Goal: Task Accomplishment & Management: Manage account settings

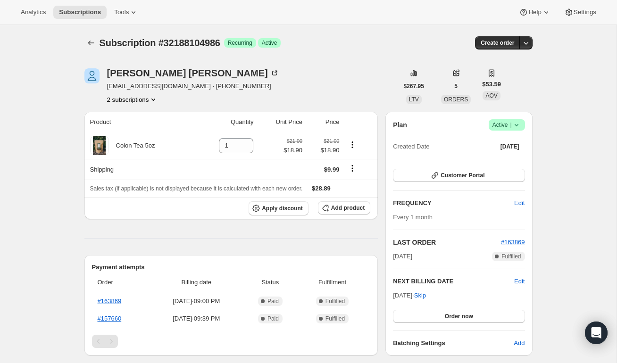
click at [135, 103] on button "2 subscriptions" at bounding box center [132, 99] width 51 height 9
click at [141, 118] on span "31462326554" at bounding box center [132, 117] width 66 height 9
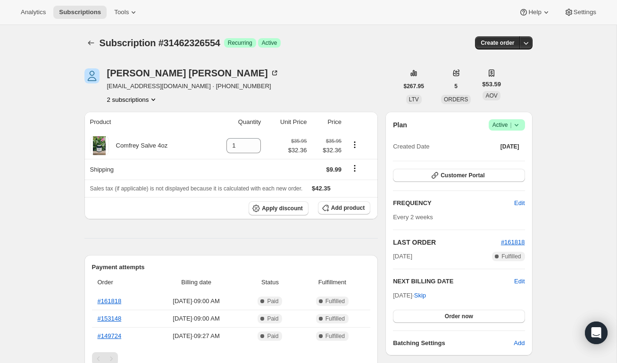
click at [142, 99] on button "2 subscriptions" at bounding box center [132, 99] width 51 height 9
click at [144, 129] on span "32188104986" at bounding box center [132, 133] width 66 height 9
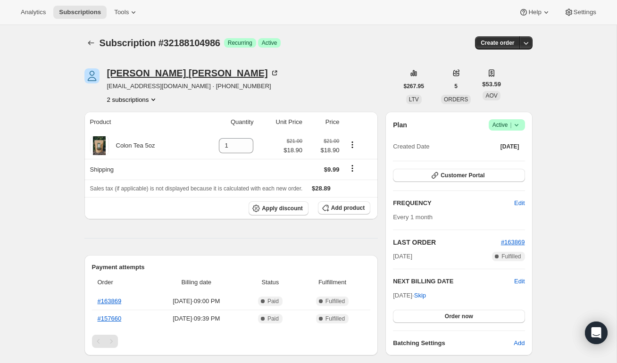
click at [125, 74] on div "Sarah McConnell" at bounding box center [193, 72] width 172 height 9
click at [94, 41] on icon "Subscriptions" at bounding box center [90, 42] width 9 height 9
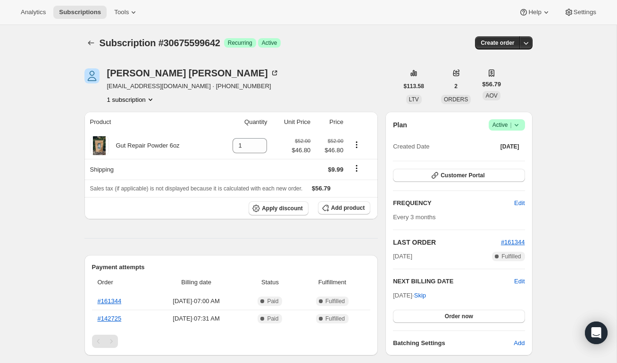
click at [123, 101] on button "1 subscription" at bounding box center [131, 99] width 48 height 9
click at [111, 71] on div "[PERSON_NAME]" at bounding box center [193, 72] width 172 height 9
